Goal: Transaction & Acquisition: Purchase product/service

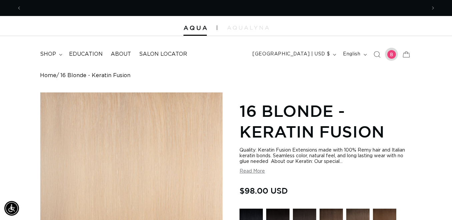
scroll to position [0, 404]
click at [43, 51] on span "shop" at bounding box center [48, 54] width 16 height 7
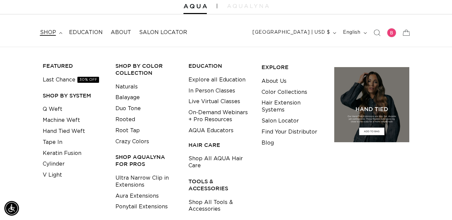
scroll to position [33, 0]
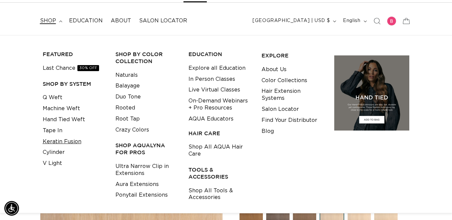
click at [54, 141] on link "Keratin Fusion" at bounding box center [62, 141] width 39 height 11
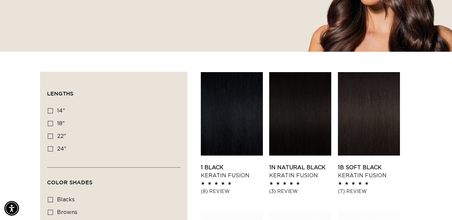
scroll to position [0, 404]
click at [49, 124] on icon at bounding box center [50, 123] width 5 height 5
click at [49, 124] on input "18" 18" (47 products)" at bounding box center [50, 123] width 5 height 5
checkbox input "true"
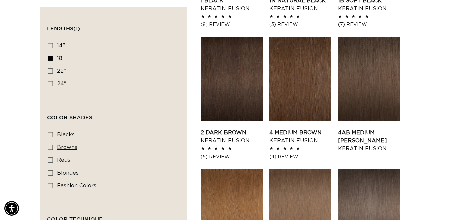
scroll to position [367, 0]
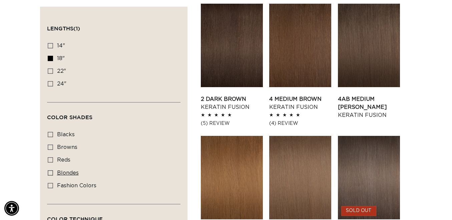
click at [48, 173] on rect at bounding box center [50, 172] width 5 height 5
click at [48, 173] on input "blondes blondes (28 products)" at bounding box center [50, 172] width 5 height 5
checkbox input "true"
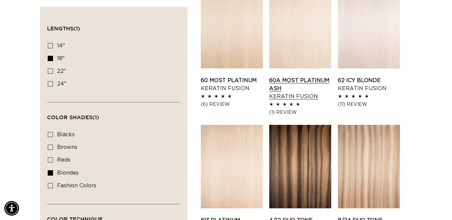
click at [286, 76] on link "60A Most Platinum Ash Keratin Fusion" at bounding box center [300, 88] width 62 height 24
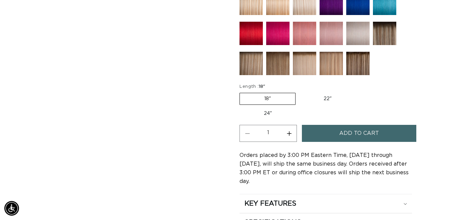
scroll to position [400, 0]
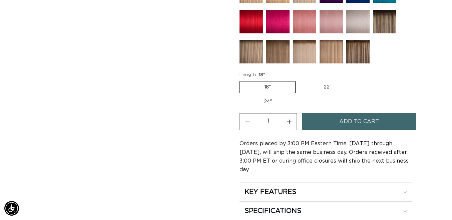
click at [267, 87] on label "18" Variant sold out or unavailable" at bounding box center [267, 87] width 56 height 12
click at [241, 80] on input "18" Variant sold out or unavailable" at bounding box center [241, 80] width 0 height 0
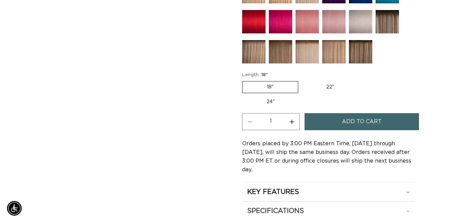
scroll to position [0, 809]
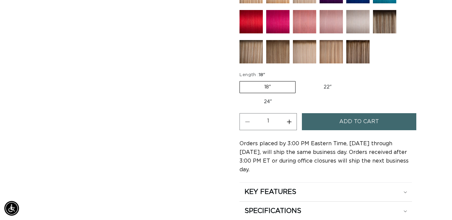
click at [349, 120] on span "Add to cart" at bounding box center [359, 121] width 40 height 17
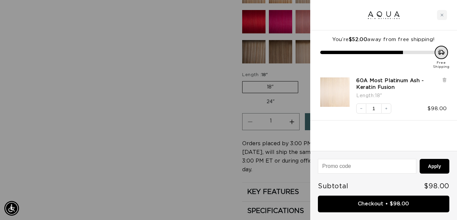
scroll to position [0, 409]
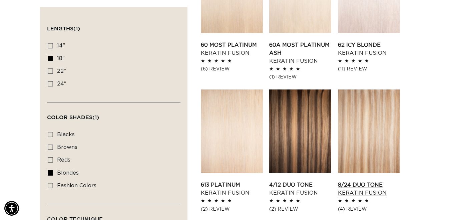
scroll to position [567, 0]
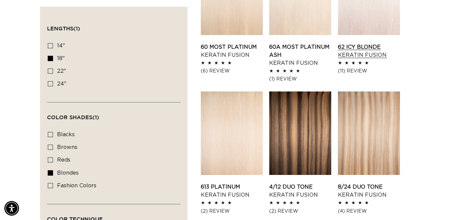
click at [352, 43] on link "62 Icy Blonde Keratin Fusion" at bounding box center [369, 51] width 62 height 16
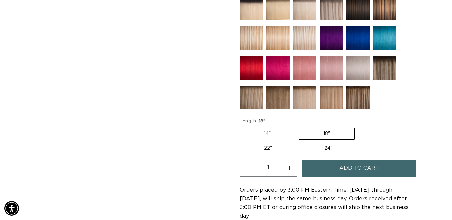
scroll to position [333, 0]
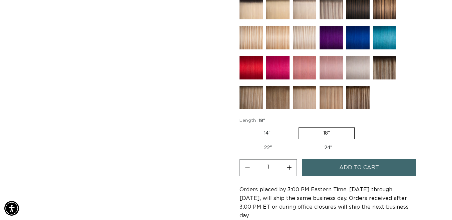
click at [349, 166] on span "Add to cart" at bounding box center [359, 167] width 40 height 17
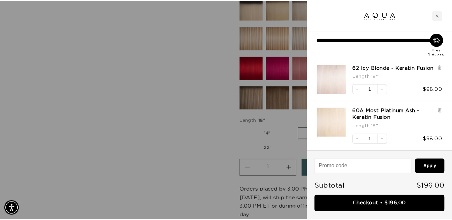
scroll to position [0, 0]
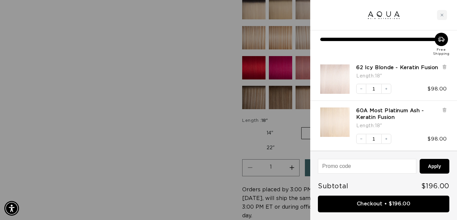
click at [73, 44] on div at bounding box center [228, 110] width 457 height 220
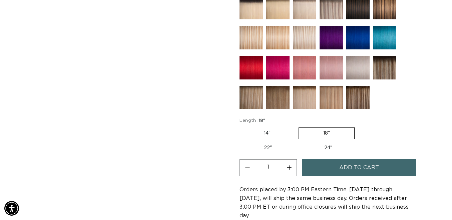
scroll to position [0, 404]
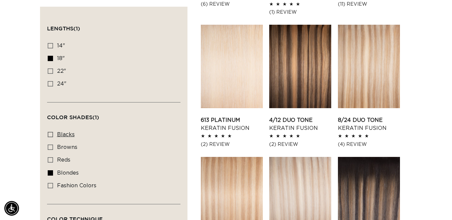
scroll to position [0, 809]
click at [51, 132] on icon at bounding box center [50, 134] width 5 height 5
click at [51, 132] on input "blacks blacks (8 products)" at bounding box center [50, 134] width 5 height 5
checkbox input "true"
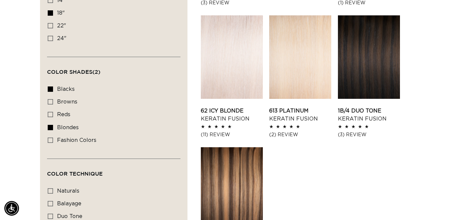
scroll to position [0, 809]
click at [49, 124] on icon at bounding box center [50, 126] width 5 height 5
click at [49, 124] on input "blondes blondes (28 products)" at bounding box center [50, 126] width 5 height 5
checkbox input "false"
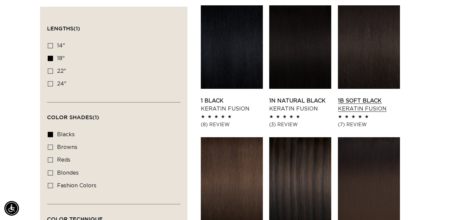
click at [373, 97] on link "1B Soft Black Keratin Fusion" at bounding box center [369, 105] width 62 height 16
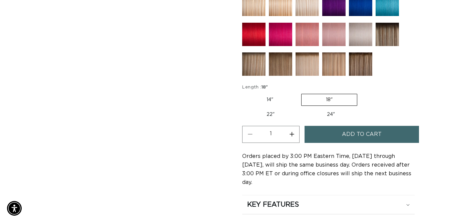
scroll to position [0, 404]
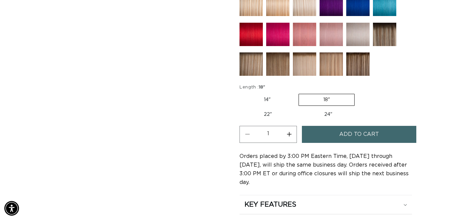
click at [349, 136] on span "Add to cart" at bounding box center [359, 134] width 40 height 17
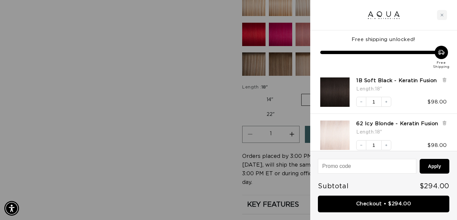
scroll to position [0, 0]
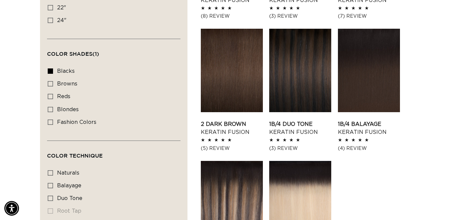
scroll to position [347, 0]
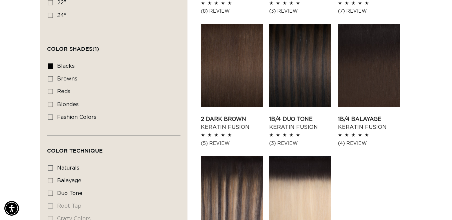
click at [222, 115] on link "2 Dark Brown Keratin Fusion" at bounding box center [232, 123] width 62 height 16
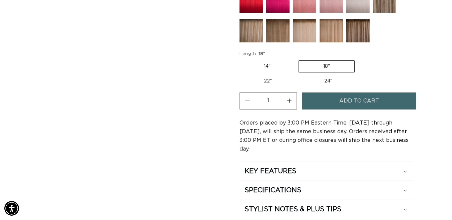
click at [329, 101] on button "Add to cart" at bounding box center [359, 100] width 114 height 17
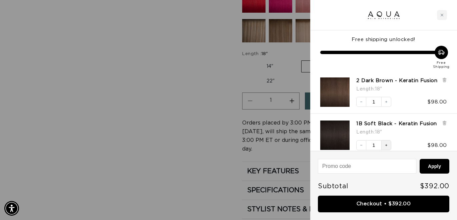
scroll to position [0, 409]
click at [386, 102] on icon "Increase quantity" at bounding box center [386, 102] width 4 height 4
click at [385, 102] on icon "Increase quantity" at bounding box center [386, 102] width 4 height 4
click at [386, 102] on icon "Increase quantity" at bounding box center [386, 102] width 4 height 4
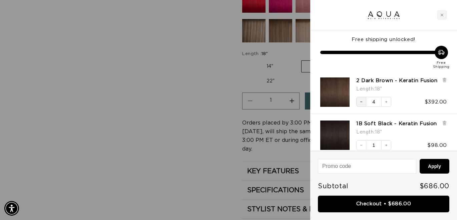
scroll to position [0, 0]
click at [362, 102] on icon "Decrease quantity" at bounding box center [361, 102] width 2 height 0
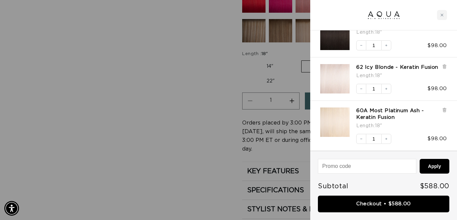
scroll to position [0, 409]
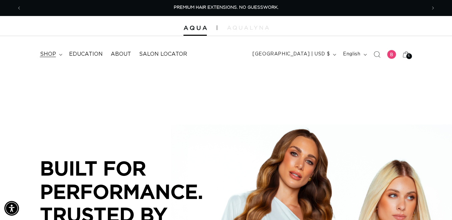
click at [50, 53] on span "shop" at bounding box center [48, 54] width 16 height 7
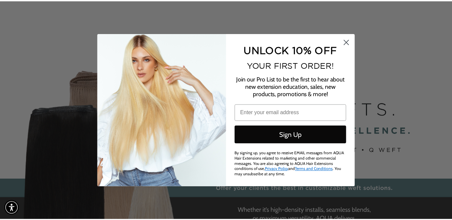
scroll to position [0, 819]
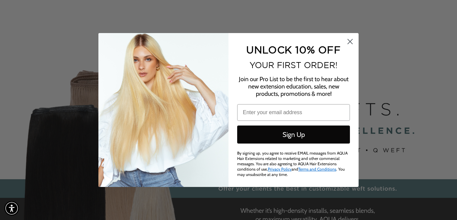
click at [349, 41] on circle "Close dialog" at bounding box center [349, 41] width 11 height 11
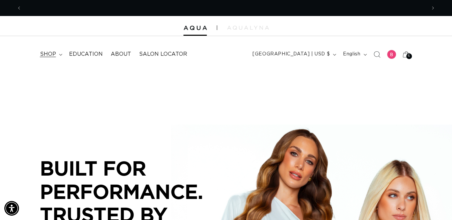
scroll to position [0, 404]
click at [49, 53] on span "shop" at bounding box center [48, 54] width 16 height 7
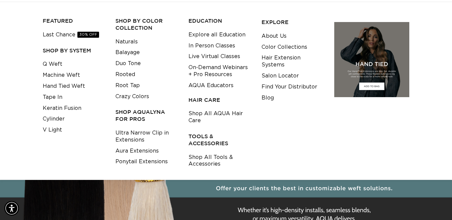
scroll to position [0, 809]
click at [200, 136] on h3 "TOOLS & ACCESSORIES" at bounding box center [219, 140] width 63 height 14
click at [197, 158] on link "Shop All Tools & Accessories" at bounding box center [219, 161] width 63 height 18
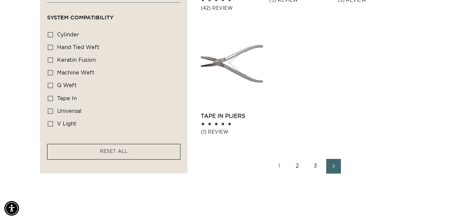
click at [297, 166] on link "2" at bounding box center [297, 166] width 15 height 15
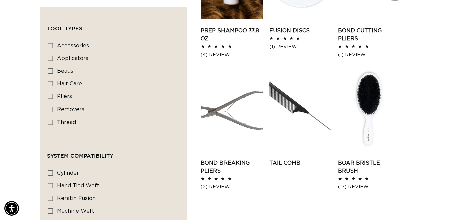
scroll to position [0, 809]
click at [375, 159] on link "Boar Bristle Brush" at bounding box center [369, 167] width 62 height 16
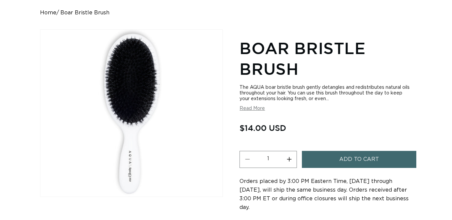
scroll to position [133, 0]
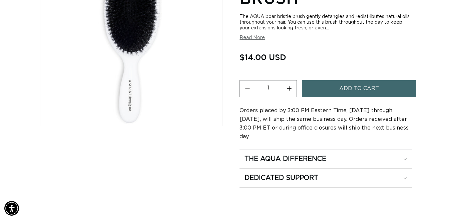
click at [290, 86] on button "Increase quantity for Boar Bristle Brush" at bounding box center [288, 88] width 15 height 17
type input "3"
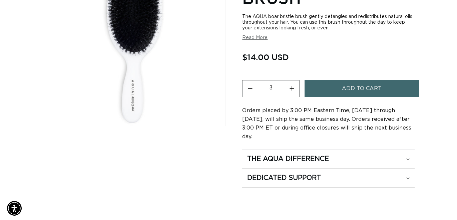
scroll to position [0, 404]
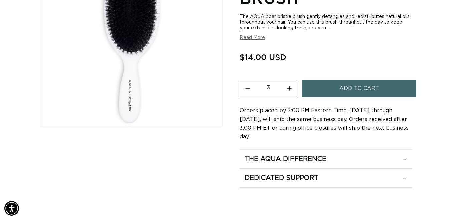
click at [366, 87] on span "Add to cart" at bounding box center [359, 88] width 40 height 17
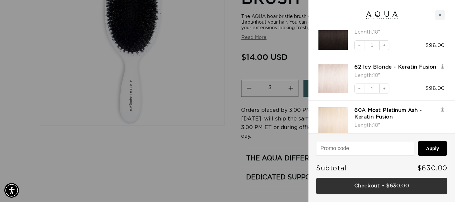
scroll to position [0, 816]
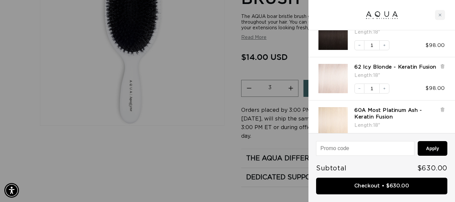
click at [376, 184] on link "Checkout • $630.00" at bounding box center [381, 186] width 131 height 17
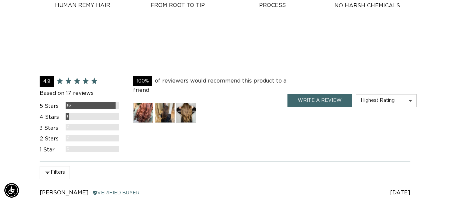
scroll to position [0, 806]
